Goal: Transaction & Acquisition: Purchase product/service

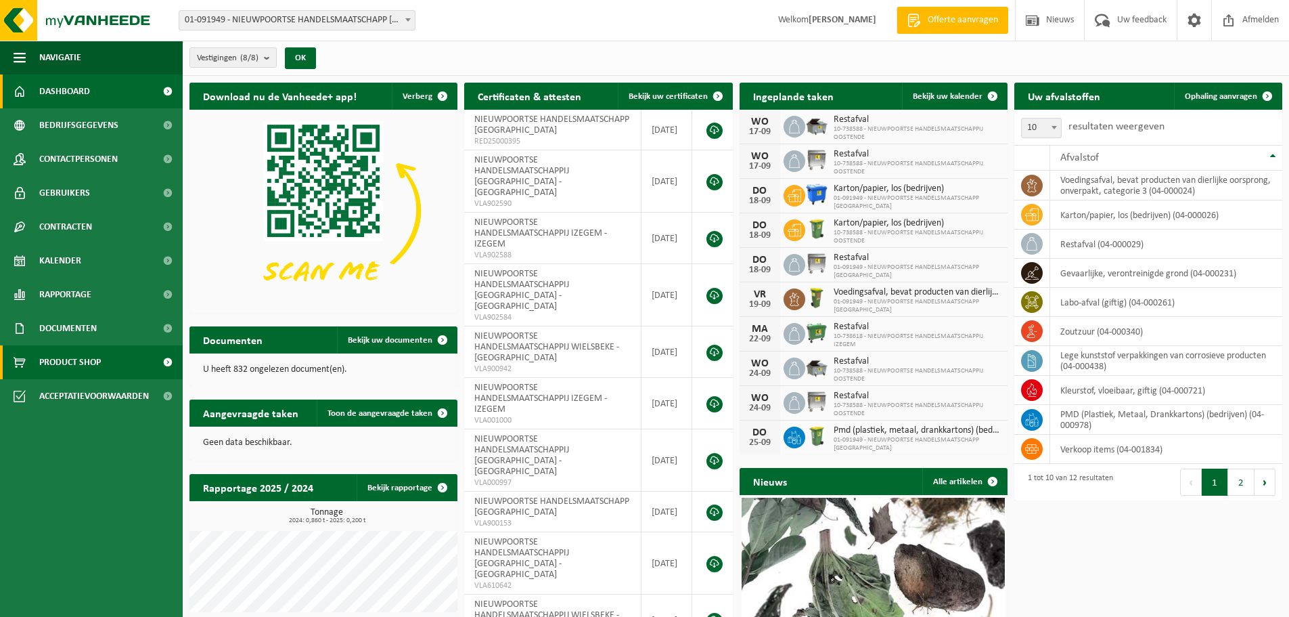
click at [91, 362] on span "Product Shop" at bounding box center [70, 362] width 62 height 34
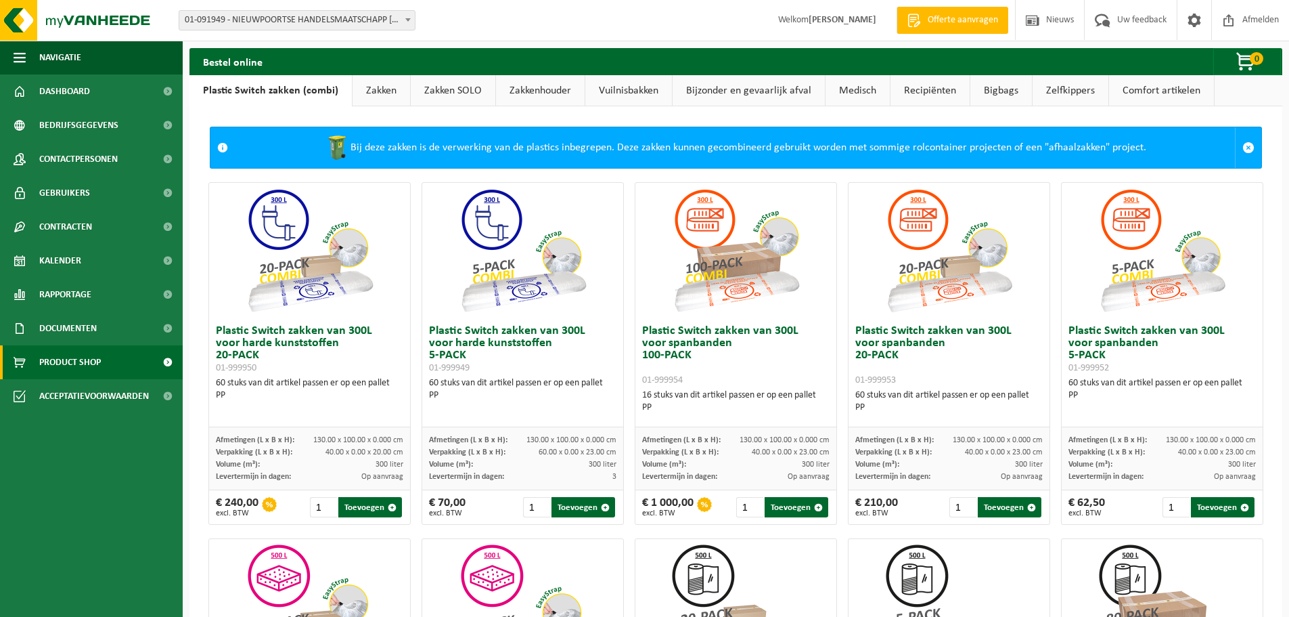
click at [380, 87] on link "Zakken" at bounding box center [382, 90] width 58 height 31
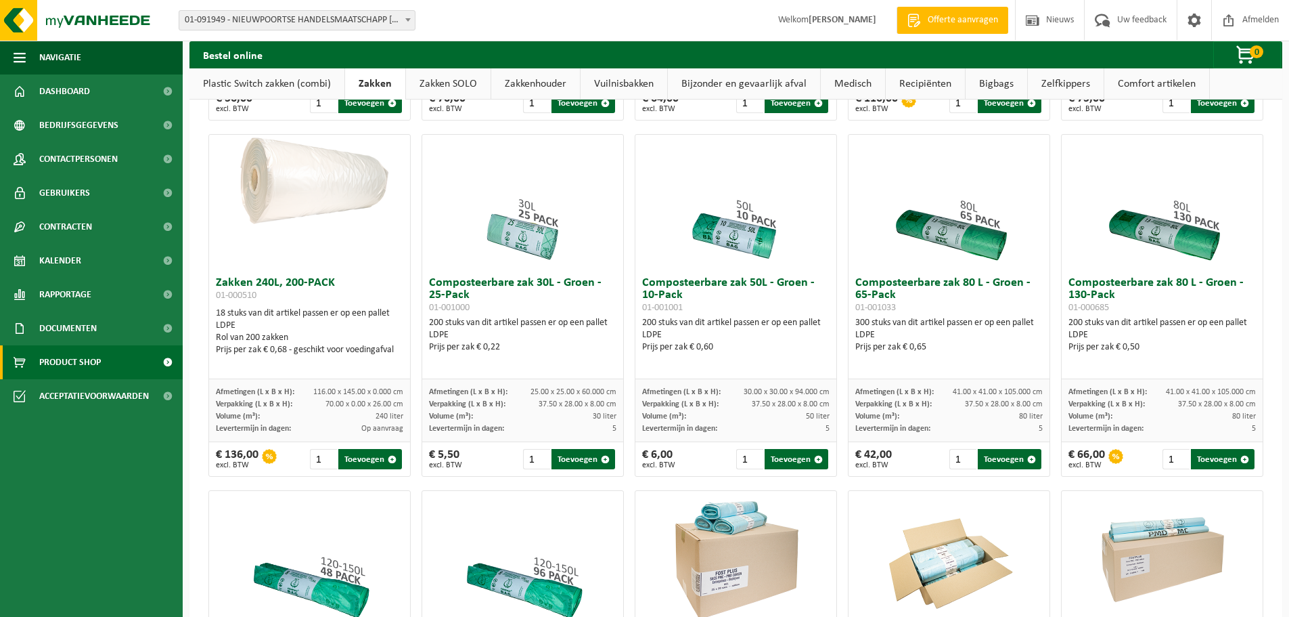
scroll to position [338, 0]
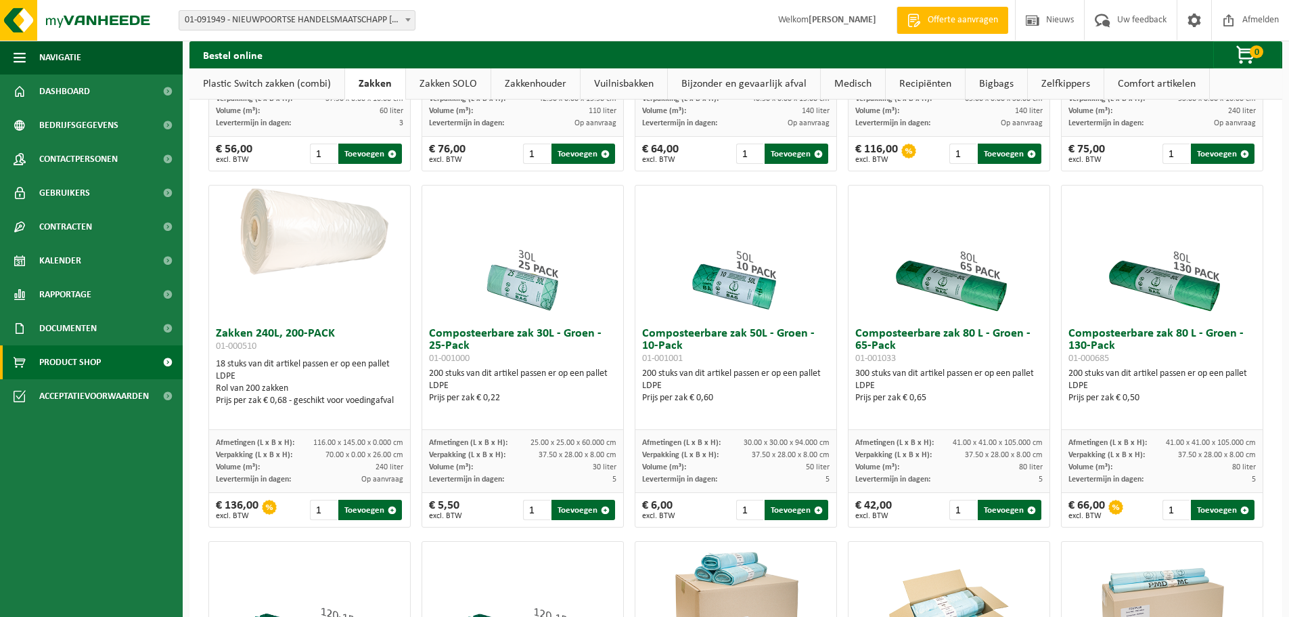
click at [724, 346] on h3 "Composteerbare zak 50L - Groen - 10-Pack 01-001001" at bounding box center [735, 346] width 187 height 37
click at [785, 518] on button "Toevoegen" at bounding box center [797, 510] width 64 height 20
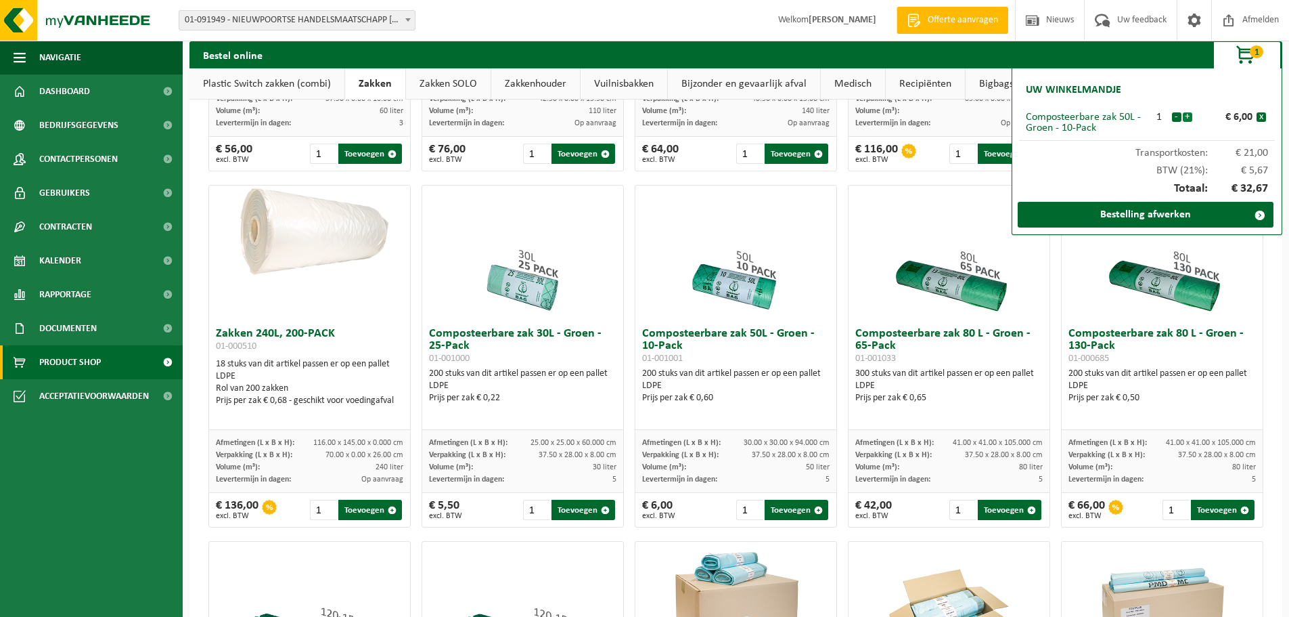
click at [1187, 118] on button "+" at bounding box center [1187, 116] width 9 height 9
click at [1191, 119] on button "+" at bounding box center [1187, 116] width 9 height 9
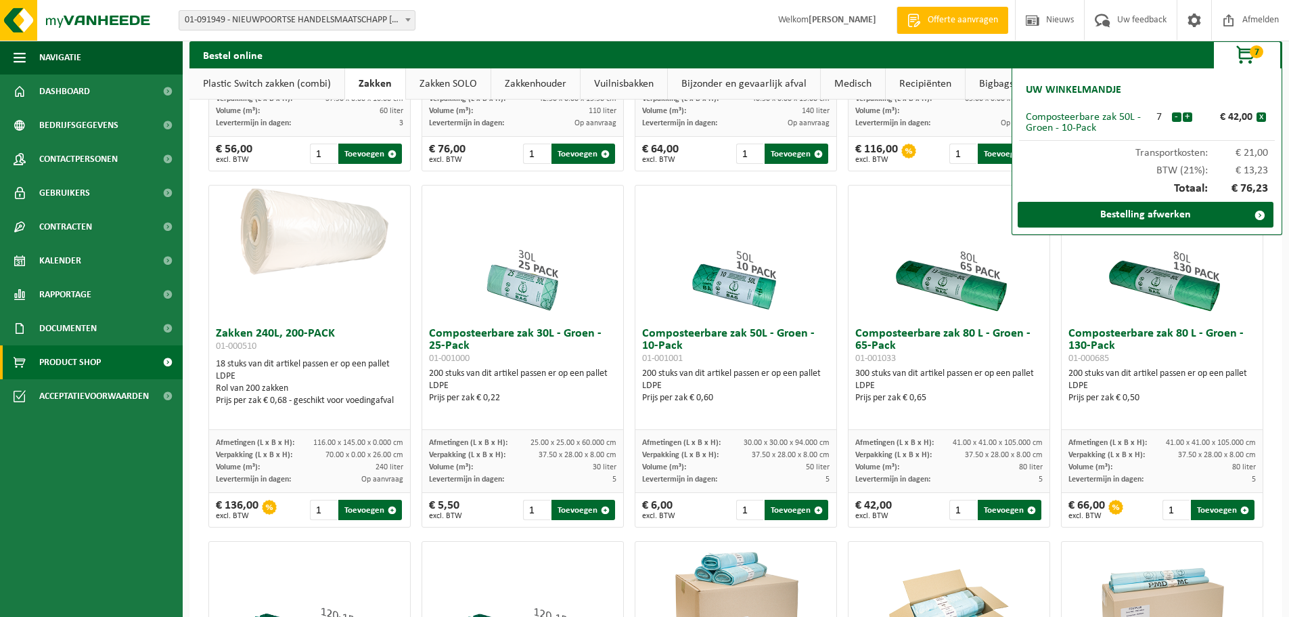
click at [1191, 119] on button "+" at bounding box center [1187, 116] width 9 height 9
click at [1191, 118] on button "+" at bounding box center [1187, 116] width 9 height 9
